Goal: Find specific page/section: Find specific page/section

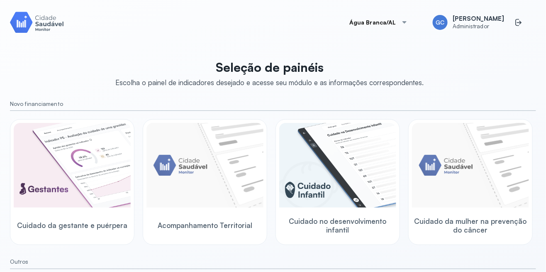
click at [347, 176] on img at bounding box center [337, 165] width 117 height 85
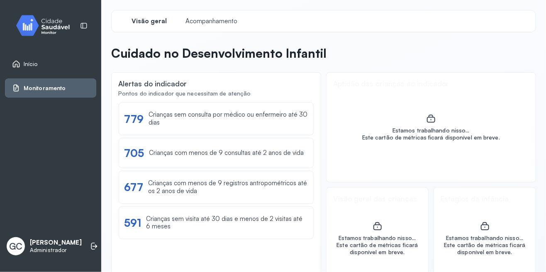
click at [35, 63] on span "Início" at bounding box center [31, 64] width 14 height 7
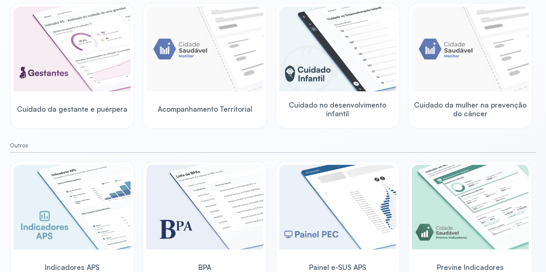
scroll to position [122, 0]
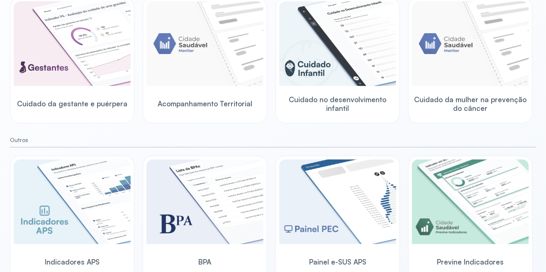
click at [213, 61] on img at bounding box center [205, 43] width 117 height 85
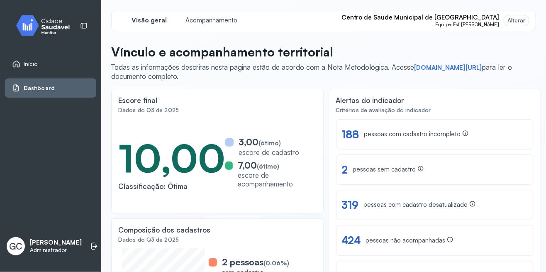
click at [45, 64] on link "Início" at bounding box center [50, 64] width 77 height 8
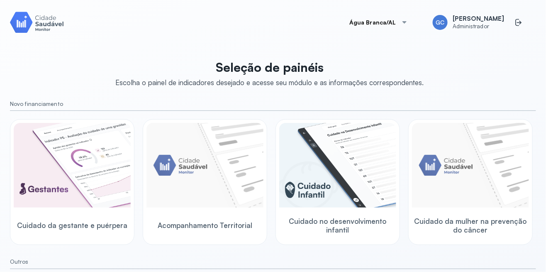
click at [223, 200] on img at bounding box center [205, 165] width 117 height 85
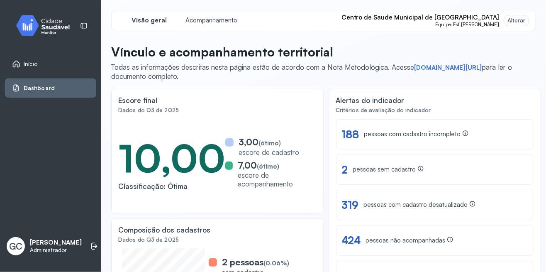
click at [21, 62] on div "Início" at bounding box center [25, 64] width 26 height 8
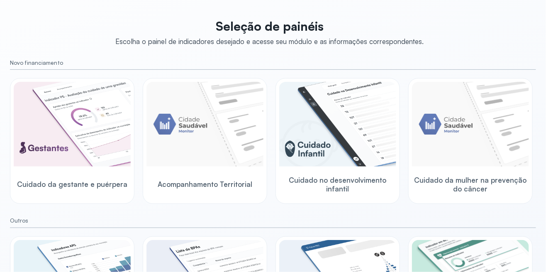
scroll to position [40, 0]
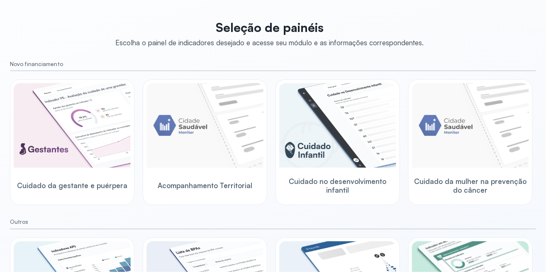
click at [211, 138] on img at bounding box center [205, 125] width 117 height 85
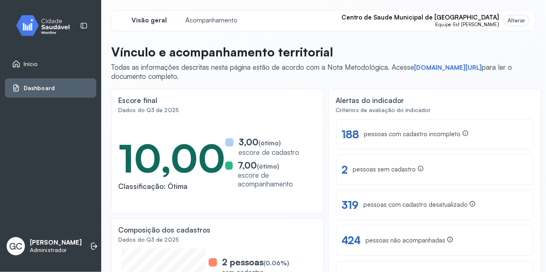
click at [384, 135] on div "pessoas com cadastro incompleto" at bounding box center [416, 134] width 105 height 9
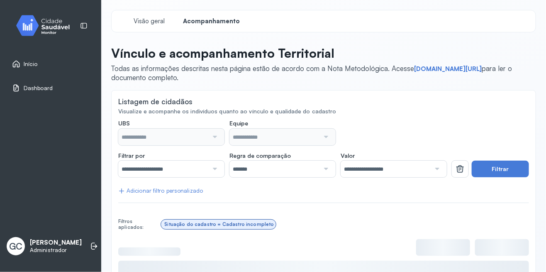
type input "**********"
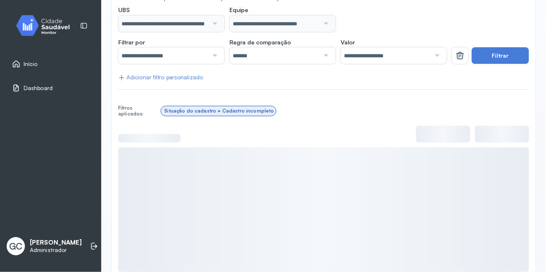
scroll to position [119, 0]
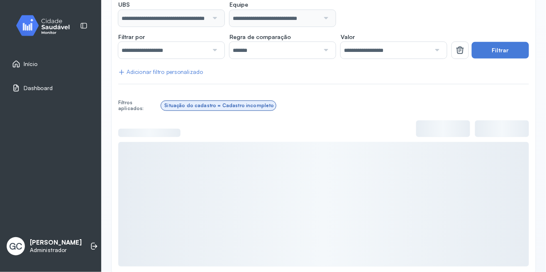
click at [506, 46] on button "Filtrar" at bounding box center [500, 50] width 57 height 17
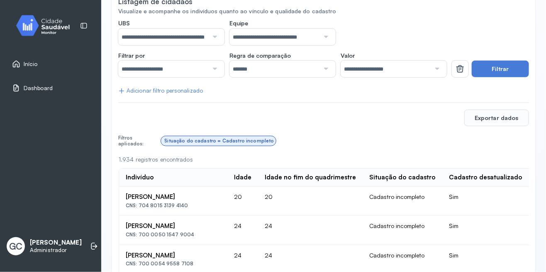
scroll to position [100, 0]
click at [32, 63] on span "Início" at bounding box center [31, 64] width 14 height 7
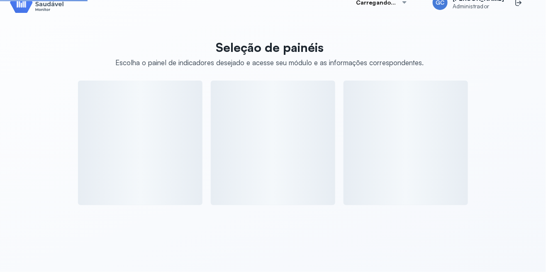
scroll to position [20, 0]
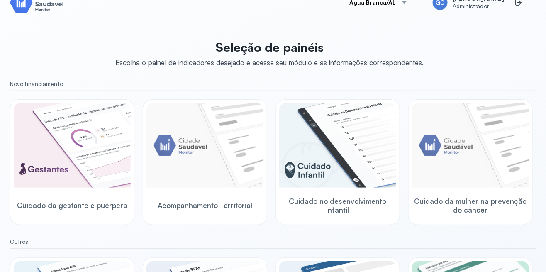
click at [226, 141] on img at bounding box center [205, 145] width 117 height 85
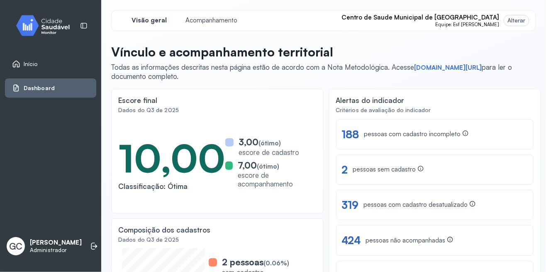
click at [213, 19] on span "Acompanhamento" at bounding box center [212, 21] width 52 height 8
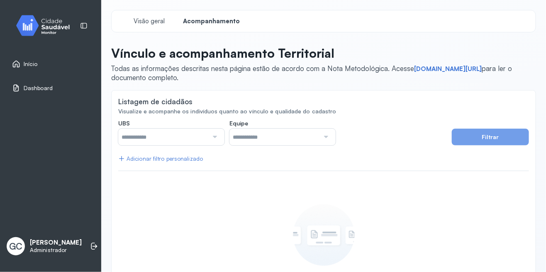
click at [148, 18] on span "Visão geral" at bounding box center [149, 21] width 31 height 8
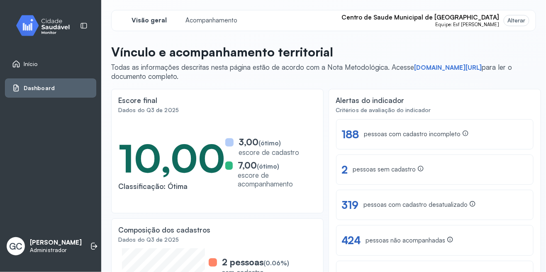
click at [27, 63] on span "Início" at bounding box center [31, 64] width 14 height 7
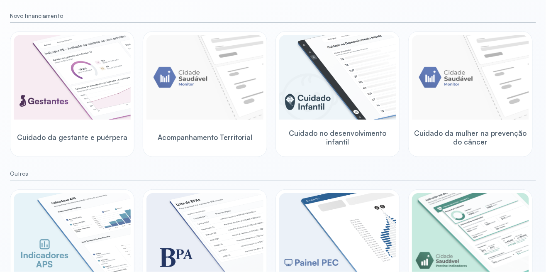
scroll to position [88, 0]
click at [73, 74] on img at bounding box center [72, 77] width 117 height 85
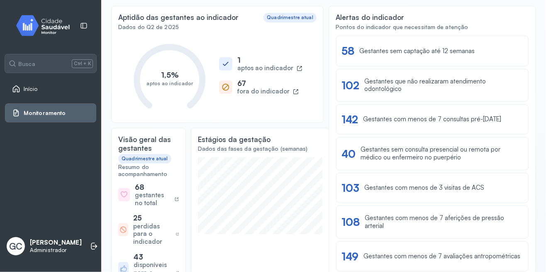
scroll to position [66, 0]
click at [418, 57] on div "Ver lista 58 Gestantes sem captação até 12 semanas" at bounding box center [433, 51] width 182 height 13
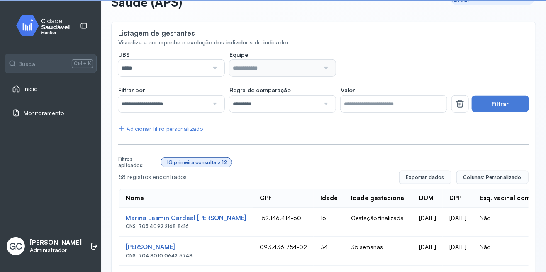
click at [499, 107] on button "Filtrar" at bounding box center [500, 103] width 57 height 17
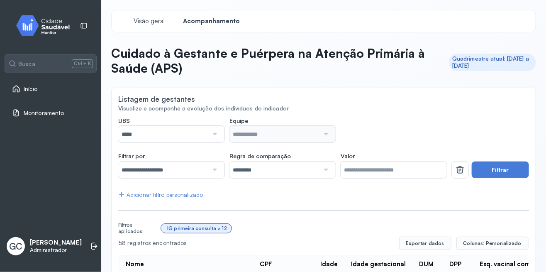
click at [34, 86] on span "Início" at bounding box center [31, 89] width 14 height 7
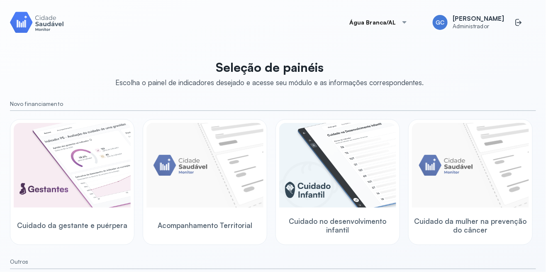
click at [345, 151] on img at bounding box center [337, 165] width 117 height 85
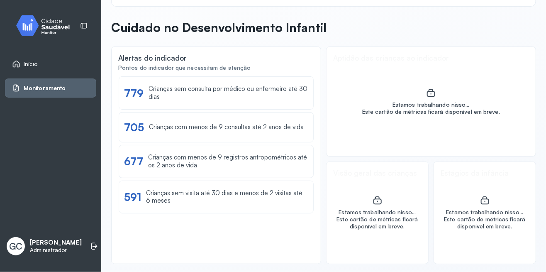
scroll to position [27, 0]
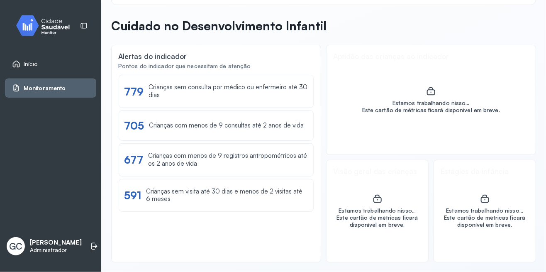
click at [46, 88] on span "Monitoramento" at bounding box center [45, 88] width 42 height 7
click at [37, 66] on span "Início" at bounding box center [31, 64] width 14 height 7
